Goal: Task Accomplishment & Management: Manage account settings

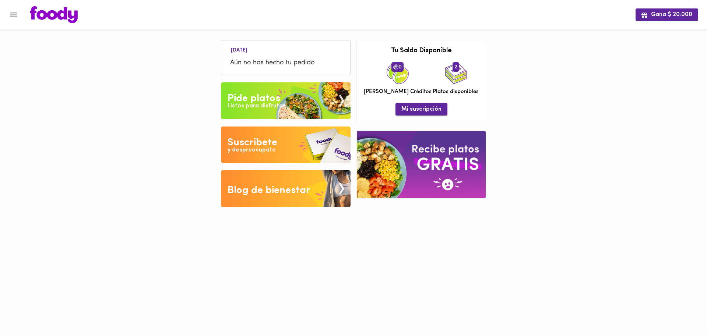
click at [424, 105] on button "Mi suscripción" at bounding box center [421, 109] width 52 height 12
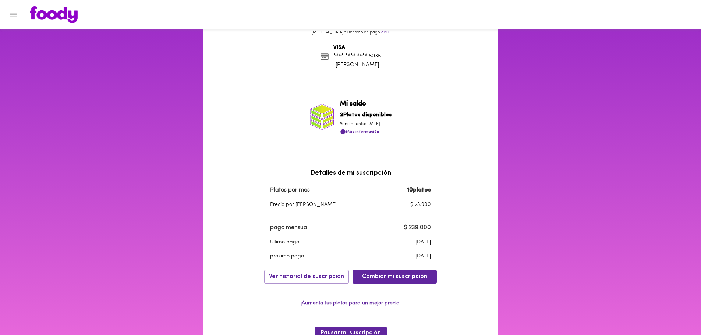
scroll to position [110, 0]
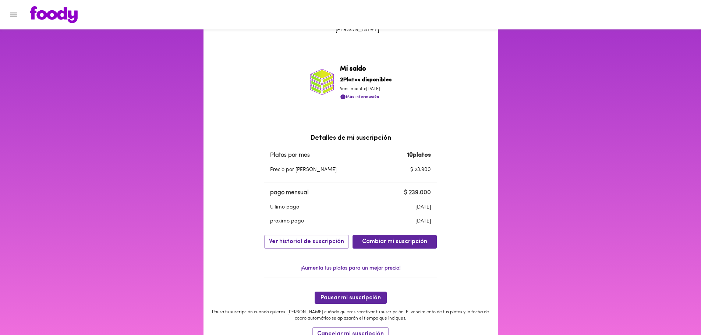
drag, startPoint x: 277, startPoint y: 224, endPoint x: 432, endPoint y: 221, distance: 155.0
click at [432, 221] on tr "proximo pago [DATE]" at bounding box center [350, 223] width 173 height 14
click at [559, 174] on div "Mi suscripción Estado de suscripción Activa Tu suscripción se renueva con un co…" at bounding box center [350, 159] width 701 height 485
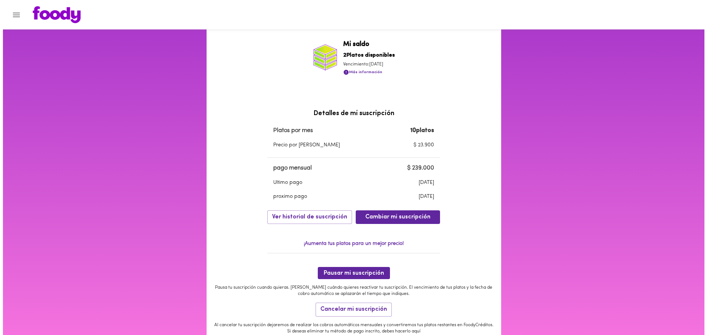
scroll to position [179, 0]
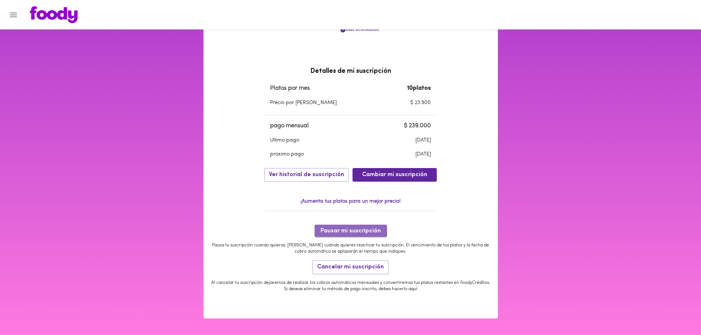
click at [336, 229] on span "Pausar mi suscripción" at bounding box center [351, 231] width 60 height 7
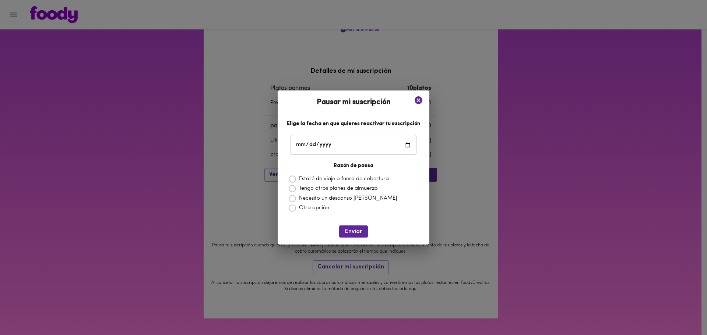
click at [294, 189] on icon at bounding box center [292, 188] width 7 height 7
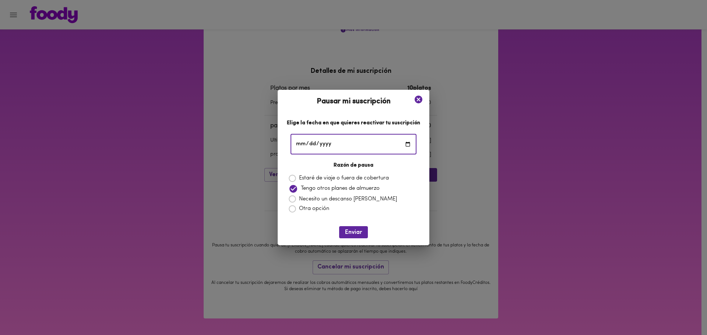
click at [404, 143] on input "date" at bounding box center [354, 144] width 126 height 20
type input "[DATE]"
click at [361, 232] on span "Enviar" at bounding box center [353, 232] width 17 height 7
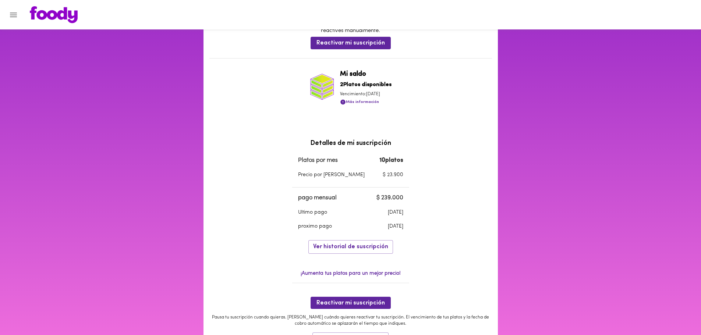
scroll to position [0, 0]
